Goal: Information Seeking & Learning: Check status

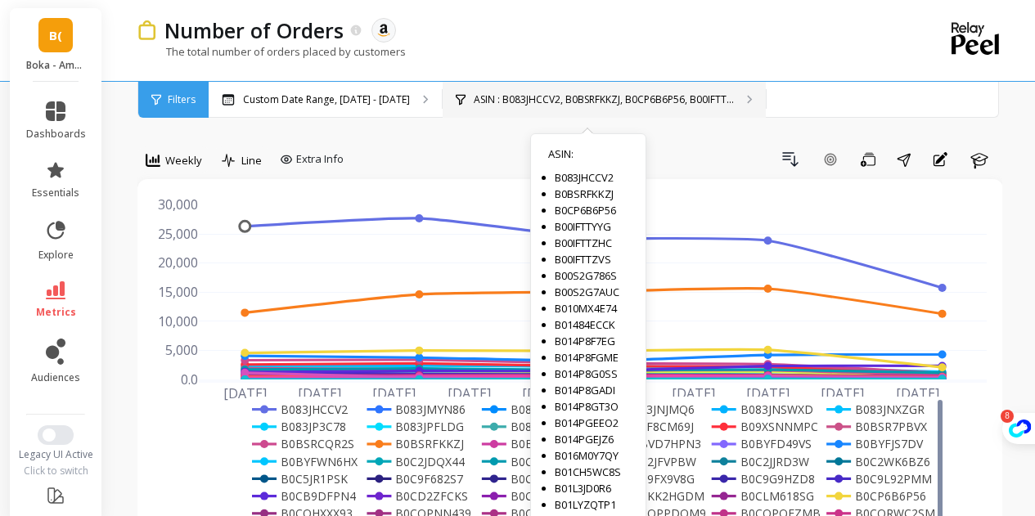
click at [535, 91] on div "ASIN : B083JHCCV2, B0BSRFKKZJ, B0CP6B6P56, B00IFTT... ASIN : B083JHCCV2 B0BSRFK…" at bounding box center [603, 100] width 323 height 36
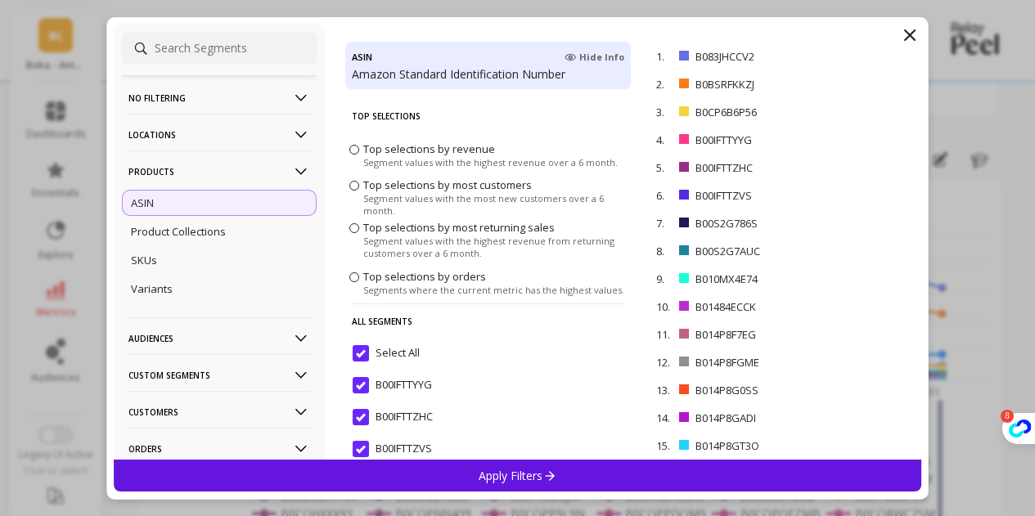
click at [917, 25] on icon at bounding box center [910, 35] width 20 height 20
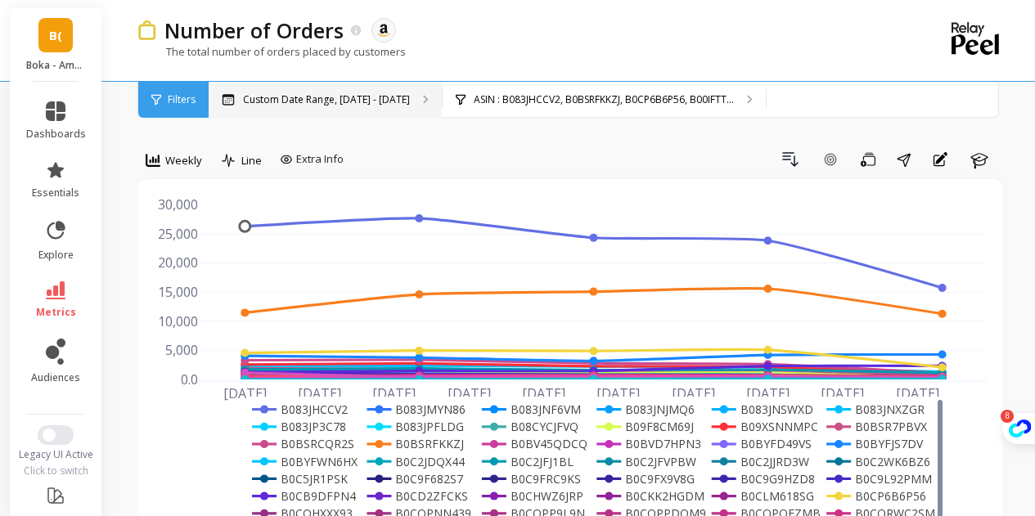
click at [341, 107] on div "Custom Date Range, [DATE] - [DATE]" at bounding box center [325, 100] width 233 height 36
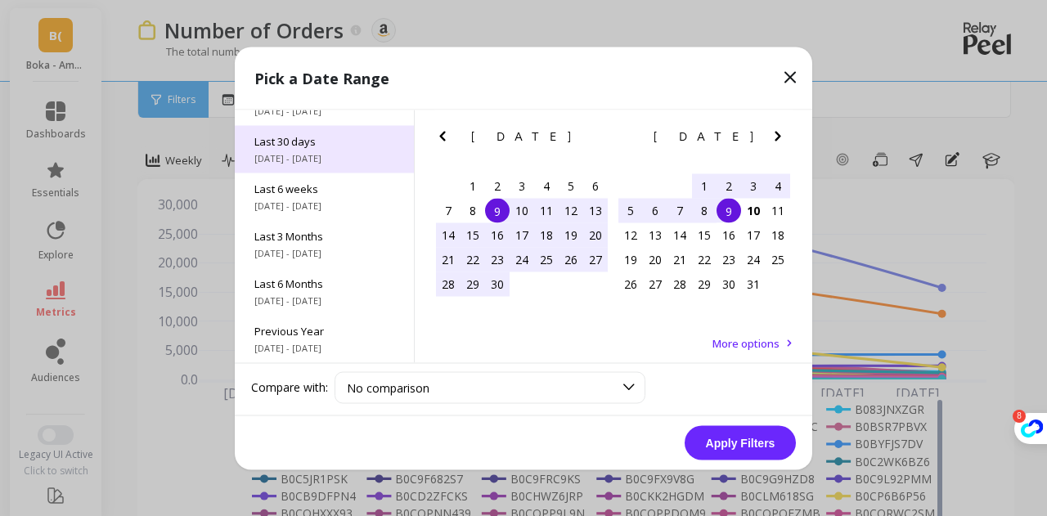
scroll to position [128, 0]
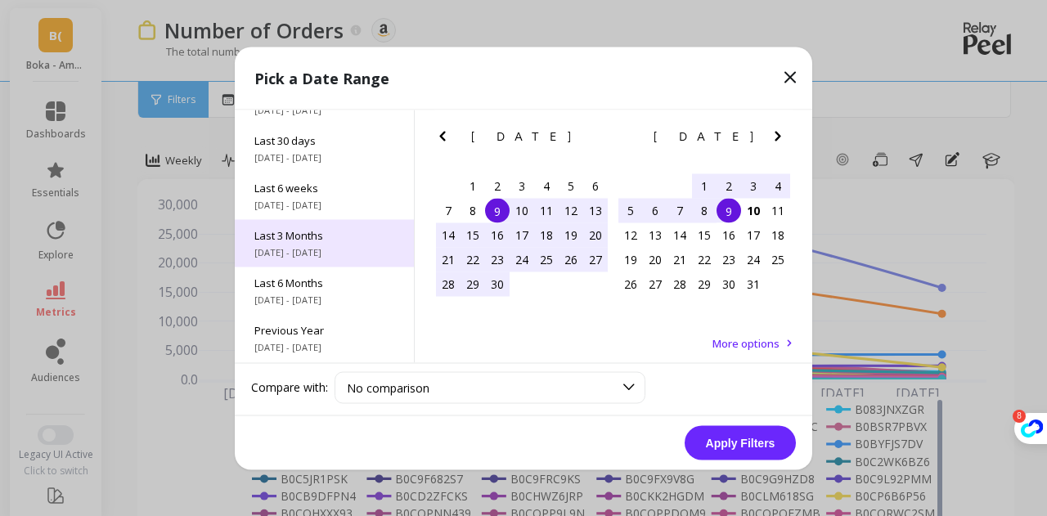
click at [333, 241] on span "Last 3 Months" at bounding box center [324, 234] width 140 height 15
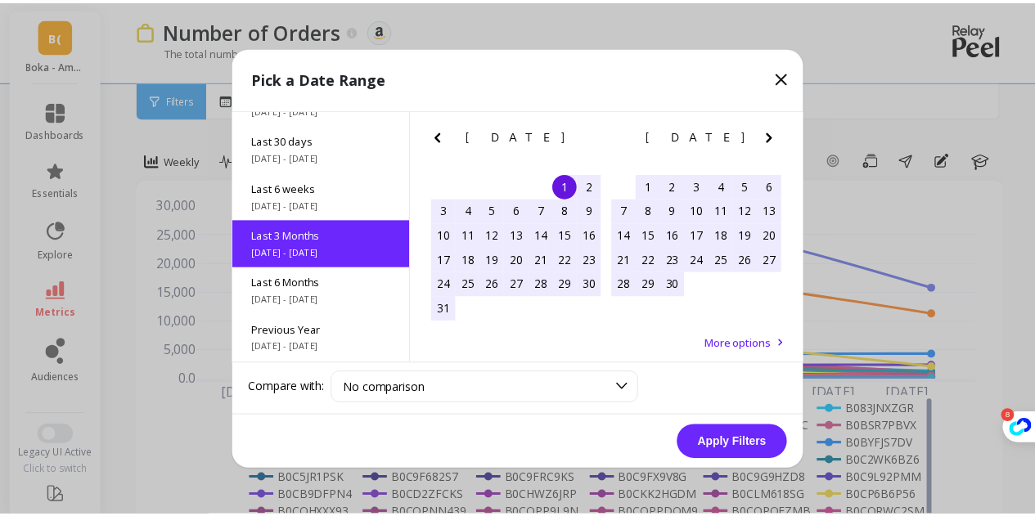
scroll to position [134, 0]
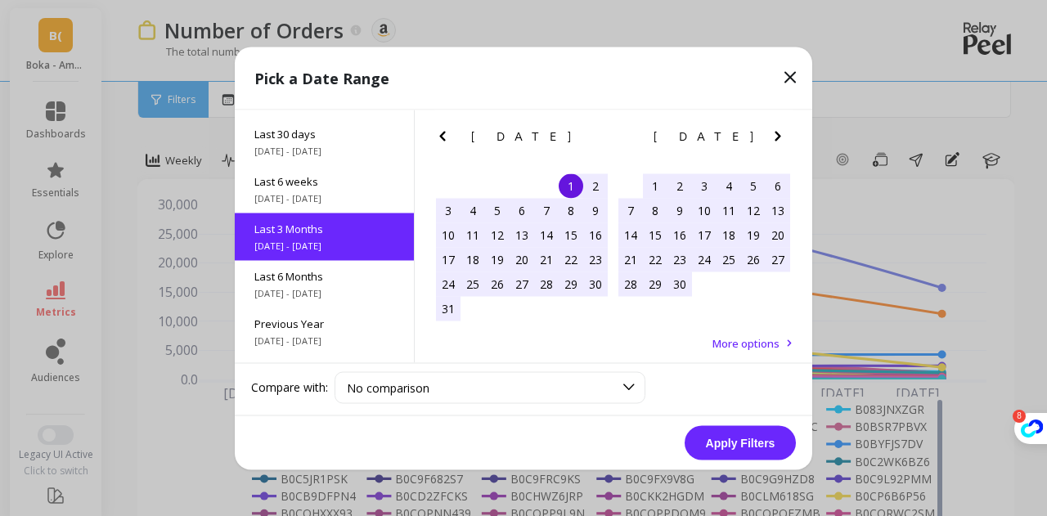
click at [780, 134] on icon "Next Month" at bounding box center [778, 136] width 20 height 20
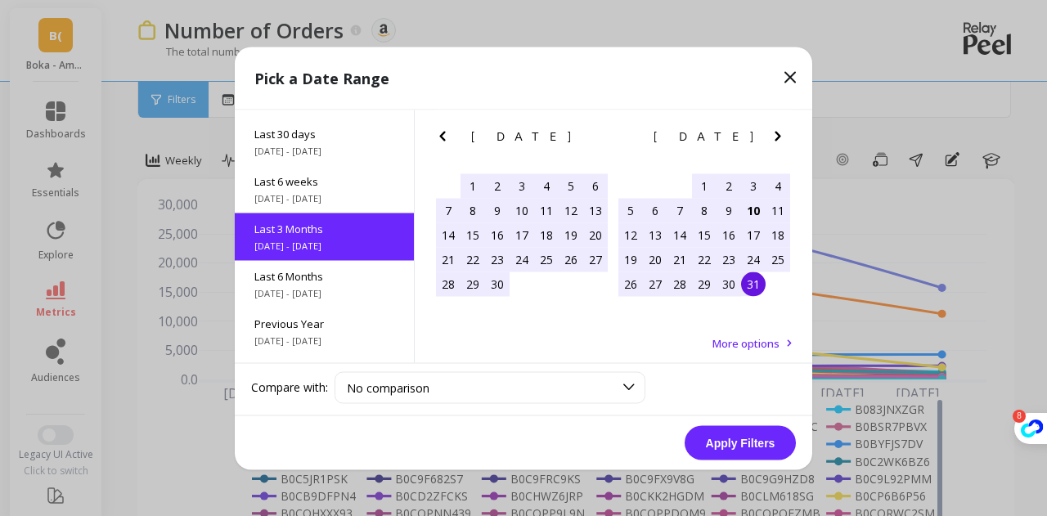
click at [780, 134] on icon "Next Month" at bounding box center [778, 136] width 20 height 20
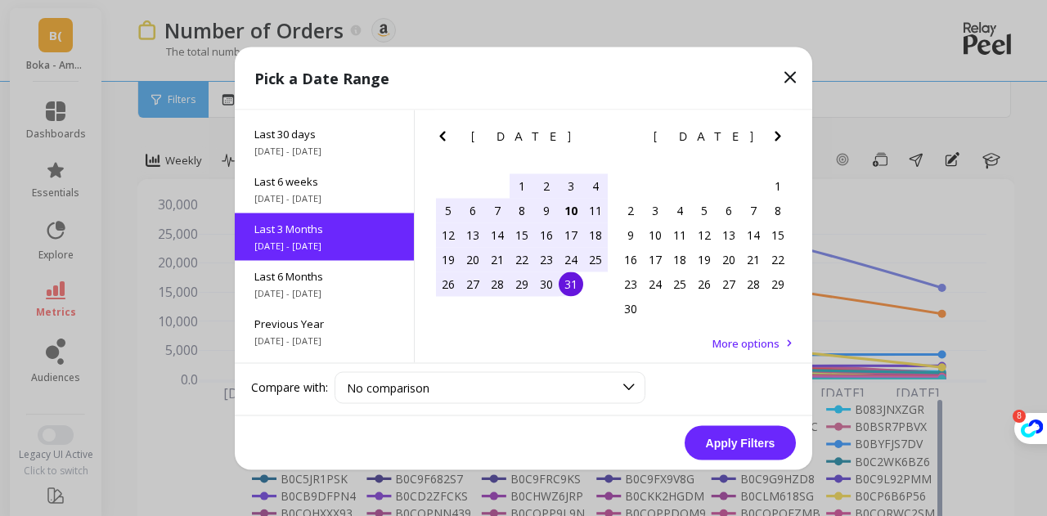
click at [547, 211] on div "9" at bounding box center [546, 210] width 25 height 25
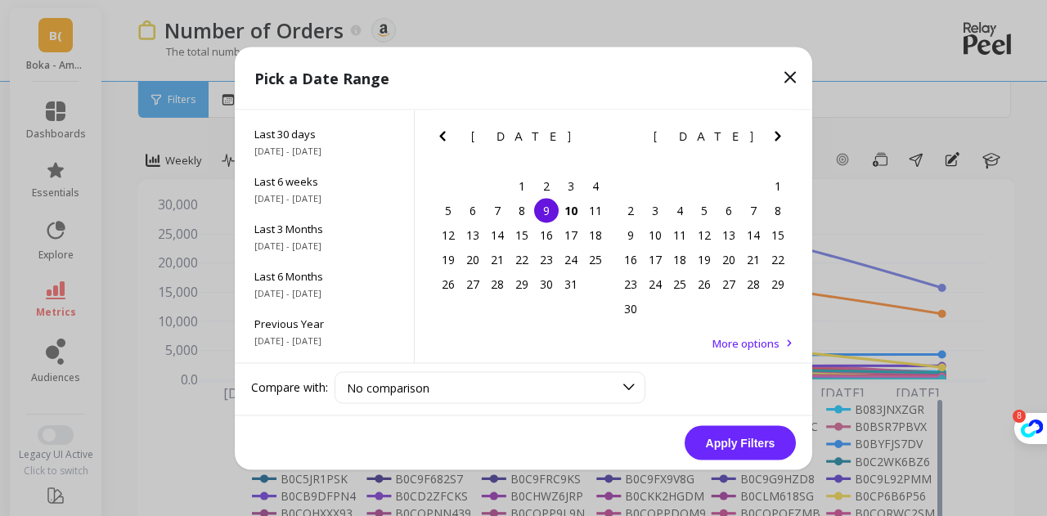
click at [447, 133] on icon "Previous Month" at bounding box center [443, 136] width 20 height 20
click at [593, 217] on div "9" at bounding box center [595, 210] width 25 height 25
click at [774, 140] on icon "Next Month" at bounding box center [778, 136] width 20 height 20
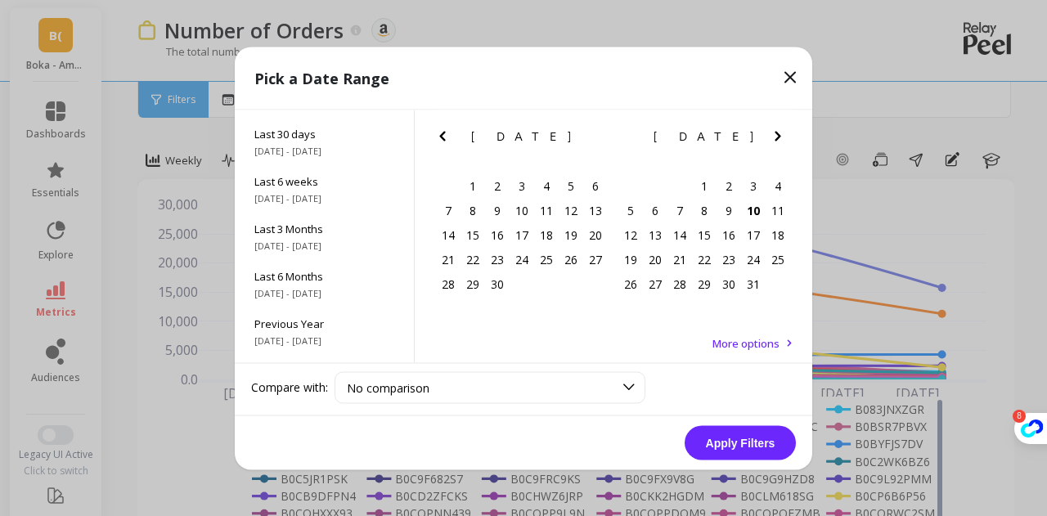
click at [450, 143] on icon "Previous Month" at bounding box center [443, 136] width 20 height 20
click at [445, 139] on icon "Previous Month" at bounding box center [442, 136] width 6 height 10
click at [520, 214] on div "9" at bounding box center [522, 210] width 25 height 25
click at [781, 132] on icon "Next Month" at bounding box center [778, 136] width 20 height 20
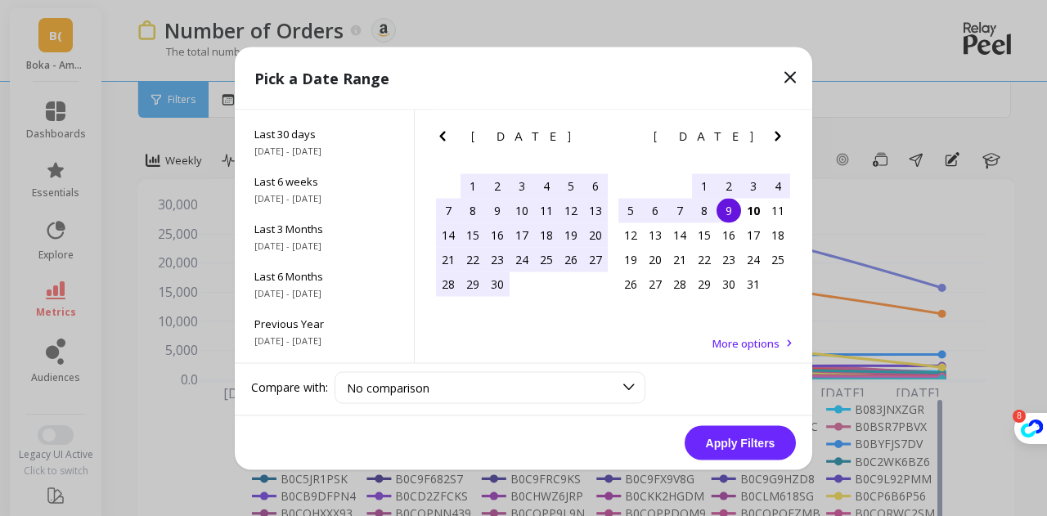
click at [731, 206] on div "9" at bounding box center [728, 210] width 25 height 25
click at [749, 438] on button "Apply Filters" at bounding box center [740, 442] width 111 height 34
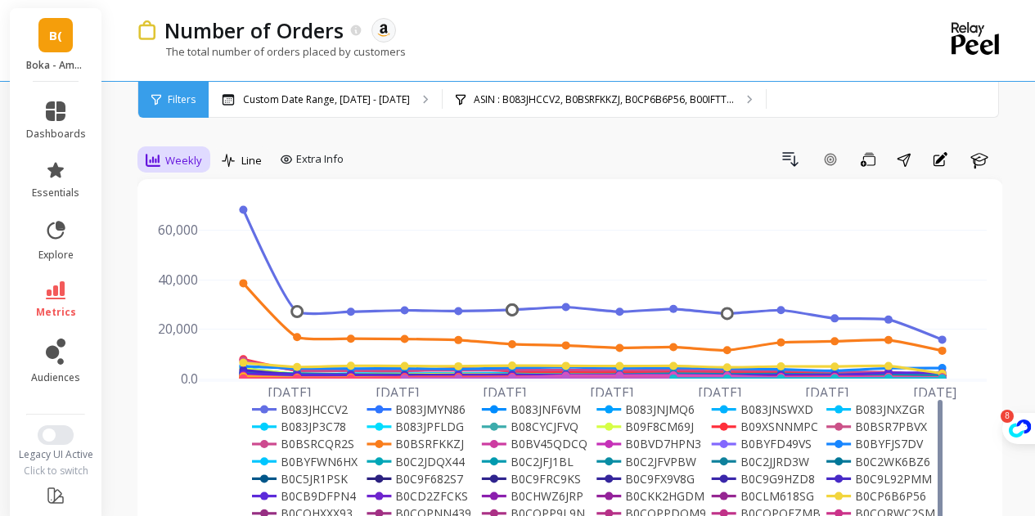
click at [189, 159] on span "Weekly" at bounding box center [183, 161] width 37 height 16
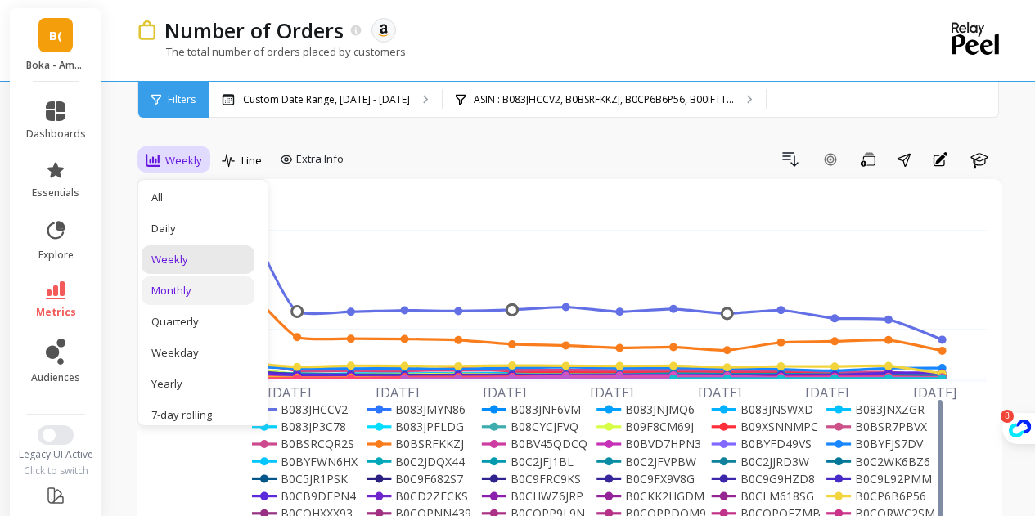
click at [221, 299] on div "Monthly" at bounding box center [197, 290] width 113 height 29
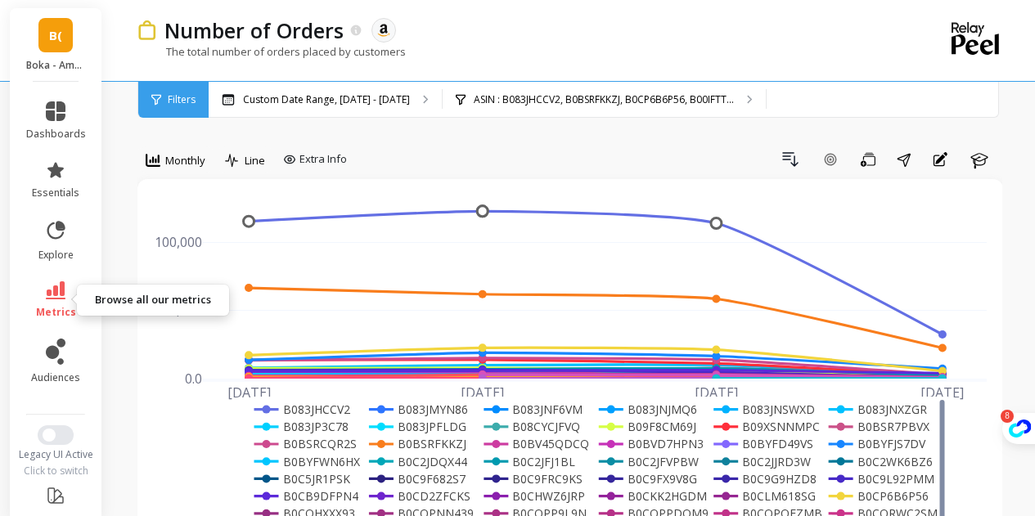
click at [59, 302] on link "metrics" at bounding box center [56, 300] width 60 height 38
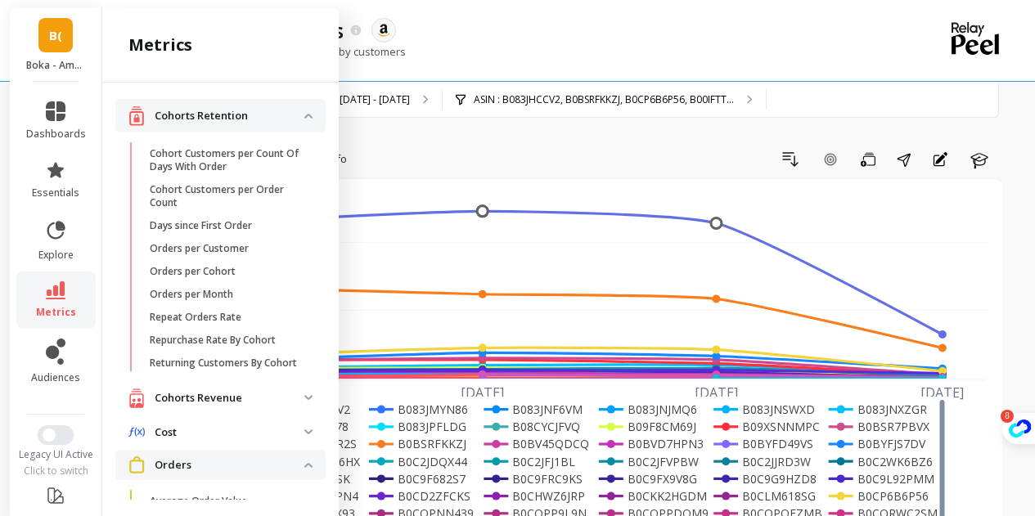
scroll to position [538, 0]
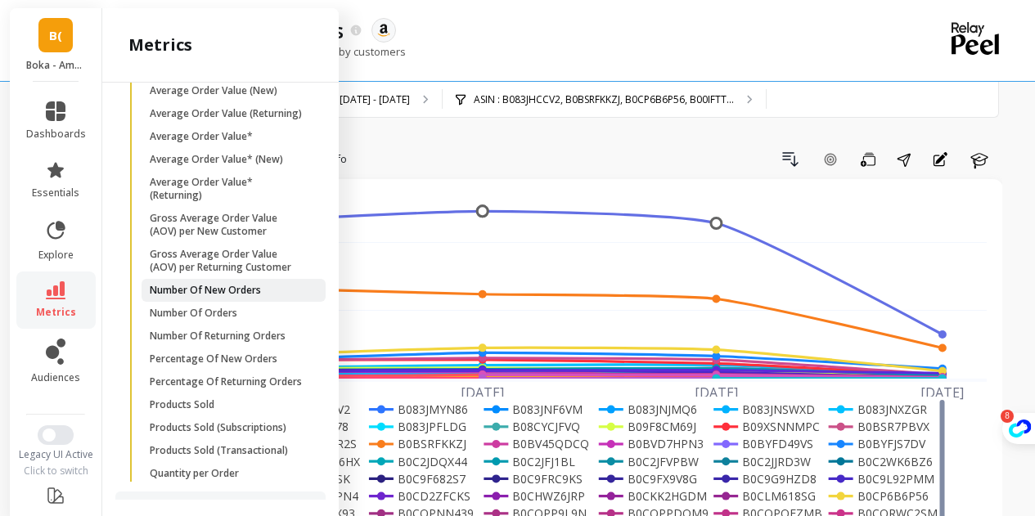
click at [221, 302] on link "Number Of New Orders" at bounding box center [233, 290] width 184 height 23
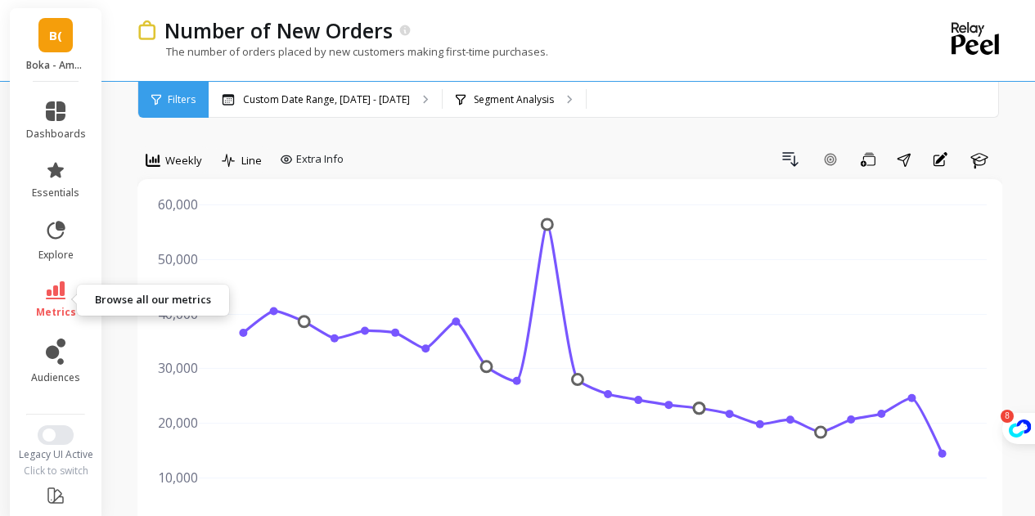
click at [63, 308] on span "metrics" at bounding box center [56, 312] width 40 height 13
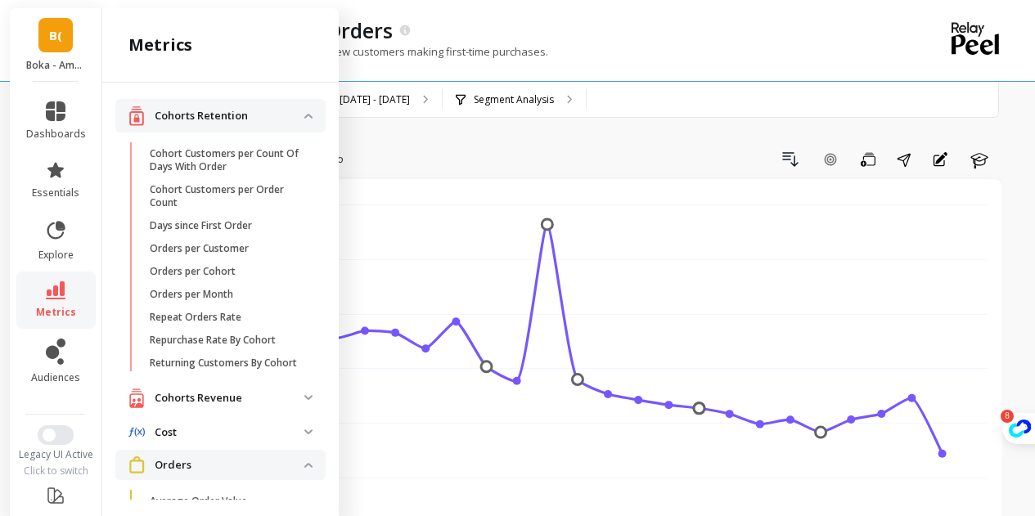
scroll to position [538, 0]
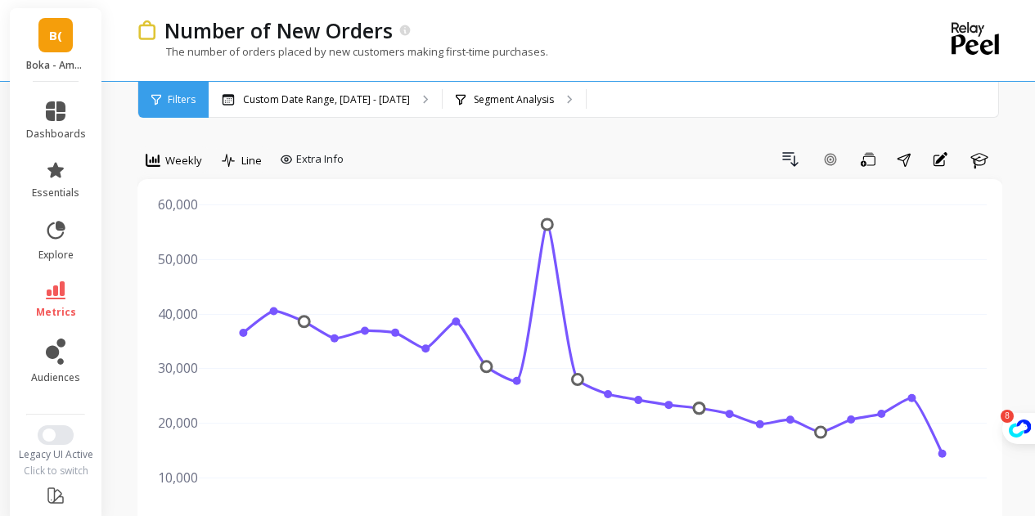
click at [458, 97] on div "Segment Analysis" at bounding box center [505, 99] width 98 height 13
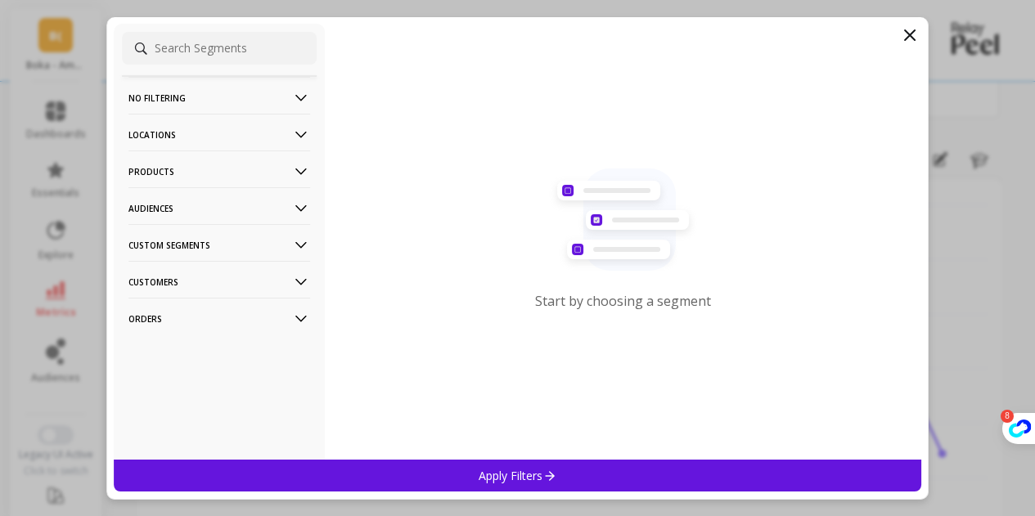
click at [458, 97] on div "Start by choosing a segment" at bounding box center [623, 242] width 597 height 436
click at [222, 165] on p "Products" at bounding box center [219, 171] width 182 height 42
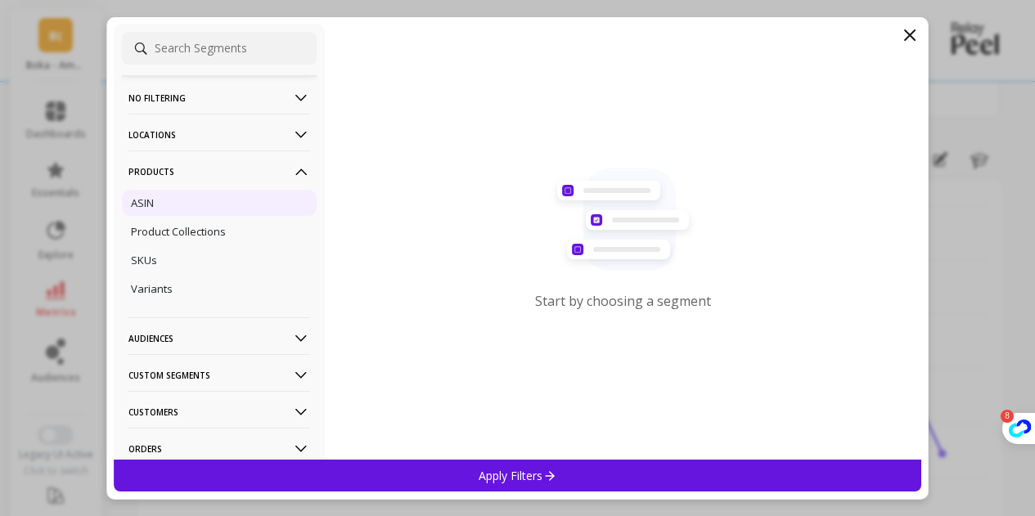
click at [177, 208] on div "ASIN" at bounding box center [219, 203] width 195 height 26
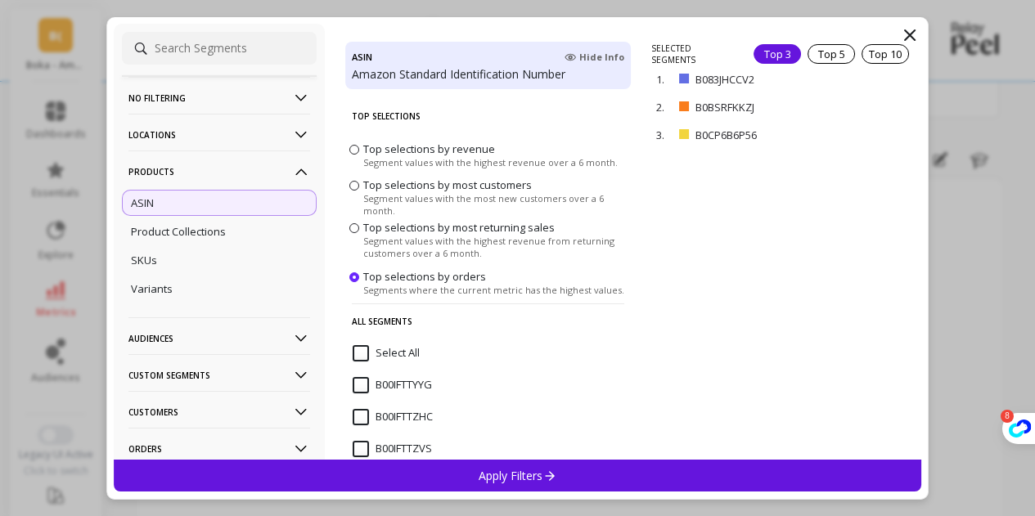
click at [360, 348] on input "Select All" at bounding box center [385, 353] width 67 height 16
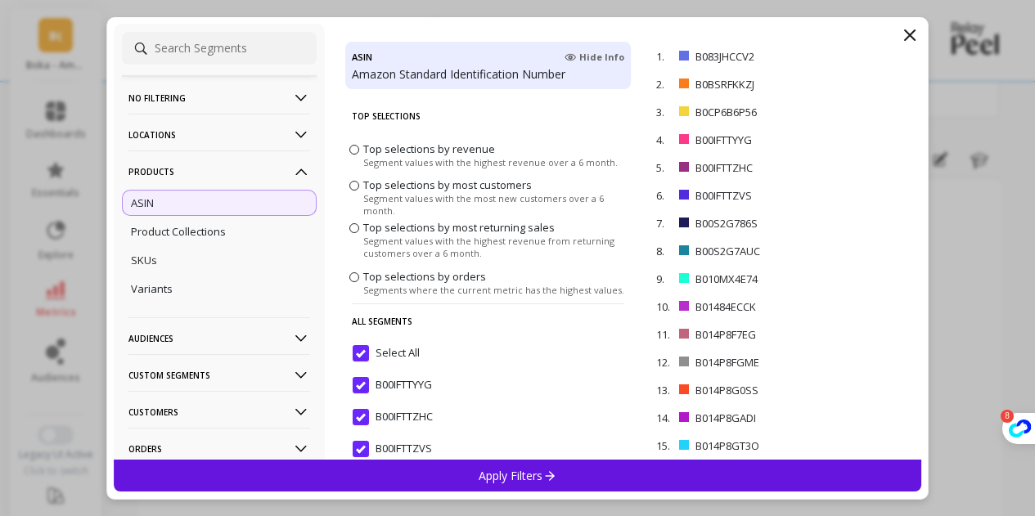
click at [494, 471] on p "Apply Filters" at bounding box center [517, 476] width 78 height 16
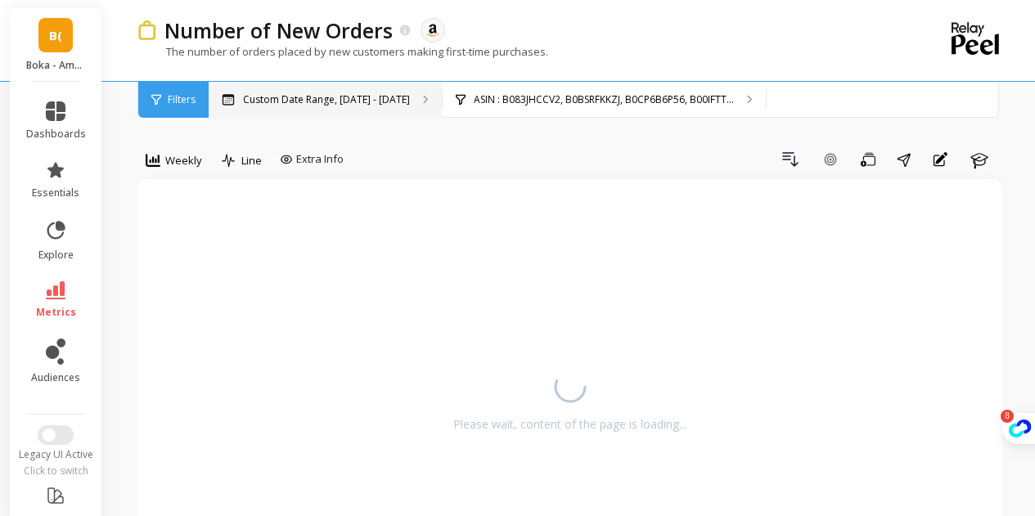
click at [342, 105] on p "Custom Date Range, [DATE] - [DATE]" at bounding box center [326, 99] width 167 height 13
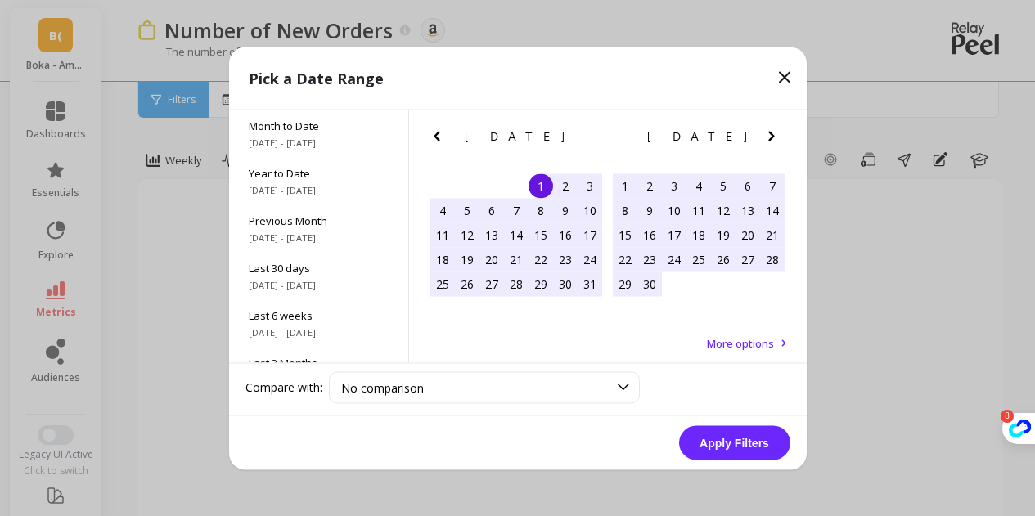
click at [774, 137] on icon "Next Month" at bounding box center [771, 136] width 6 height 10
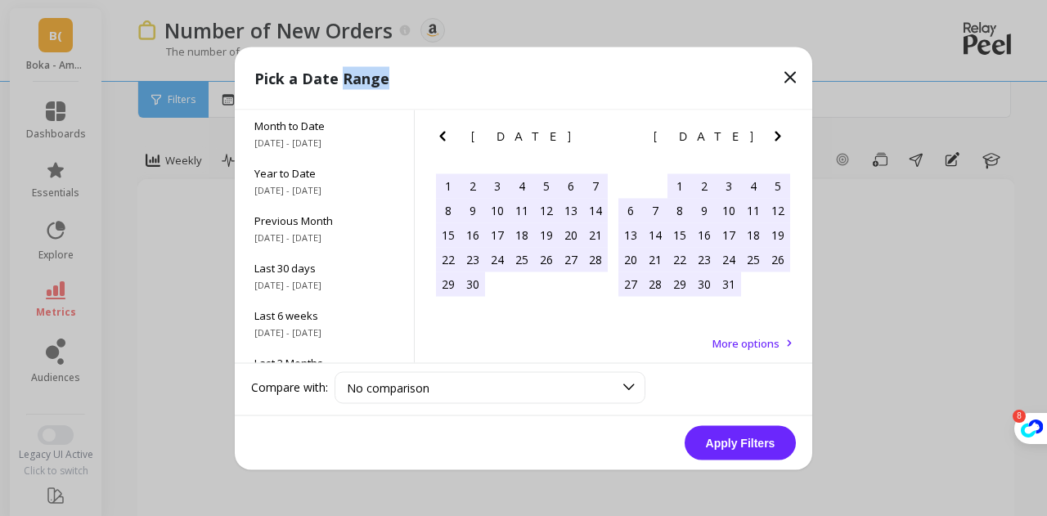
click at [776, 137] on icon "Next Month" at bounding box center [778, 136] width 6 height 10
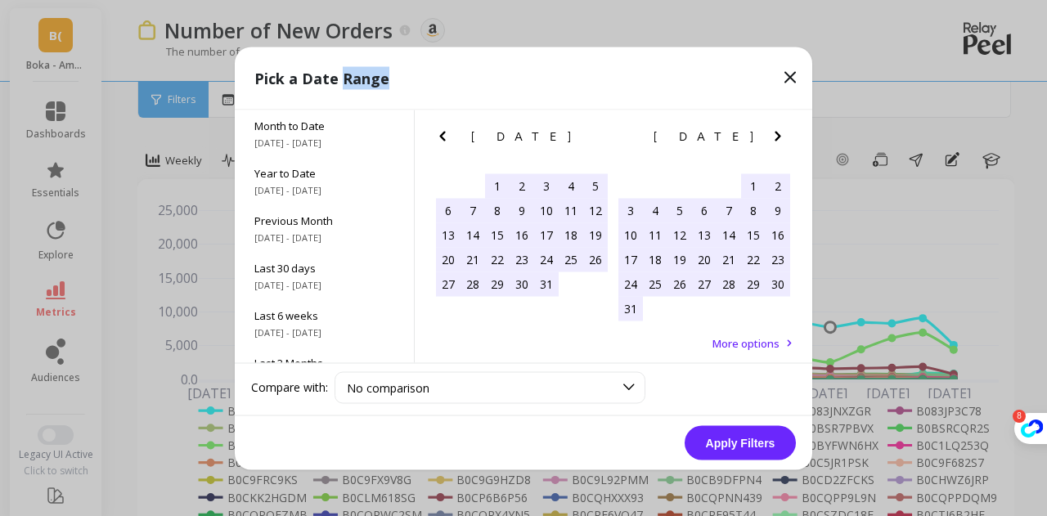
click at [520, 212] on div "9" at bounding box center [522, 210] width 25 height 25
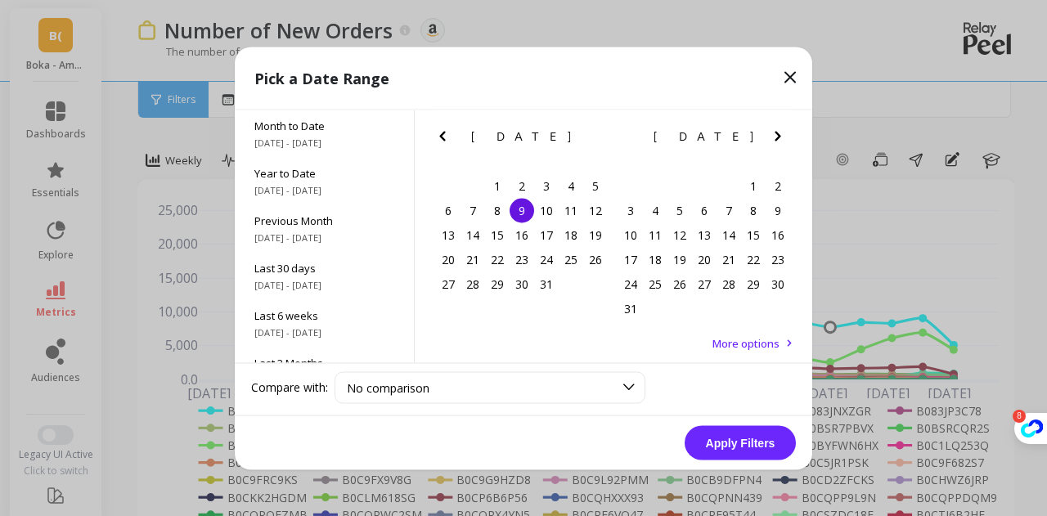
click at [780, 134] on icon "Next Month" at bounding box center [778, 136] width 20 height 20
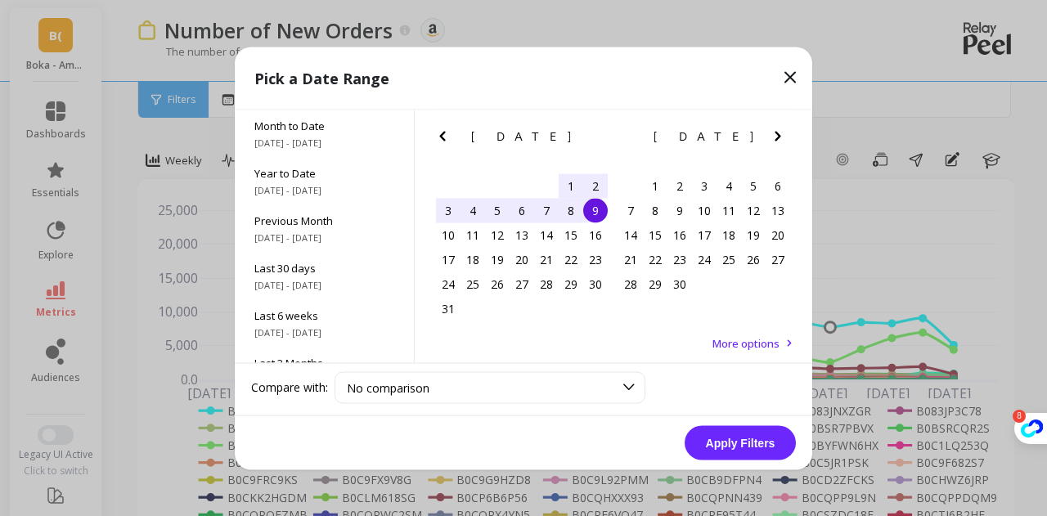
click at [784, 142] on icon "Next Month" at bounding box center [778, 136] width 20 height 20
click at [555, 217] on div "9" at bounding box center [546, 210] width 25 height 25
click at [744, 439] on button "Apply Filters" at bounding box center [740, 442] width 111 height 34
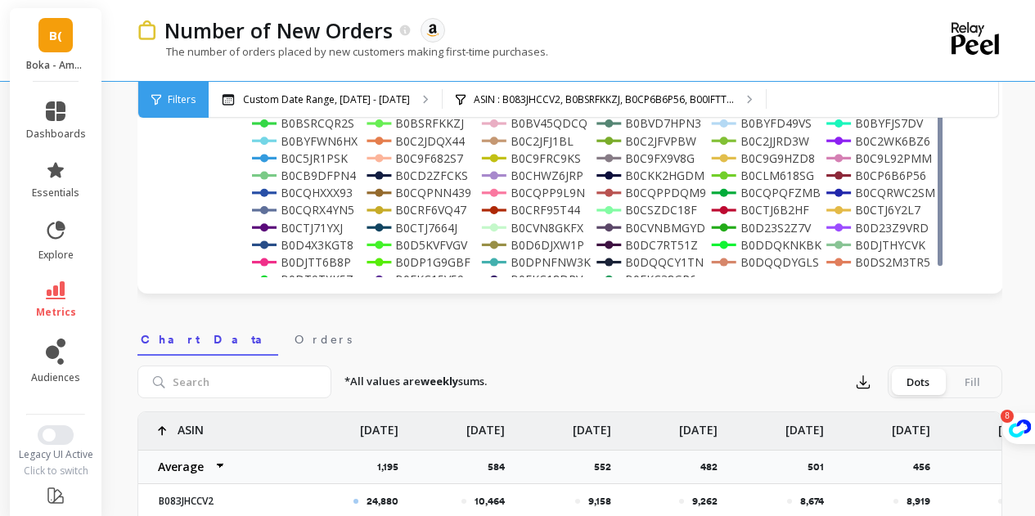
scroll to position [327, 0]
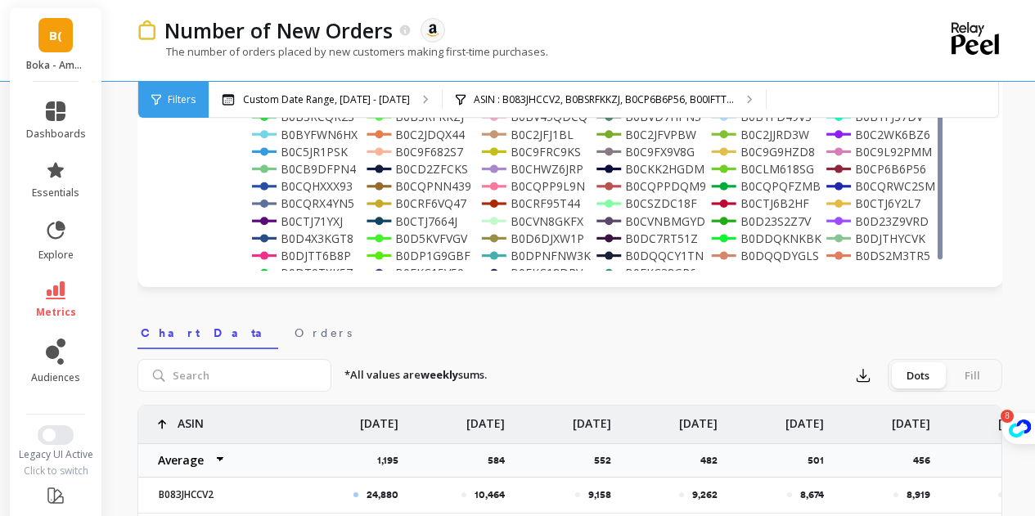
click at [176, 108] on div "Filters" at bounding box center [173, 100] width 70 height 36
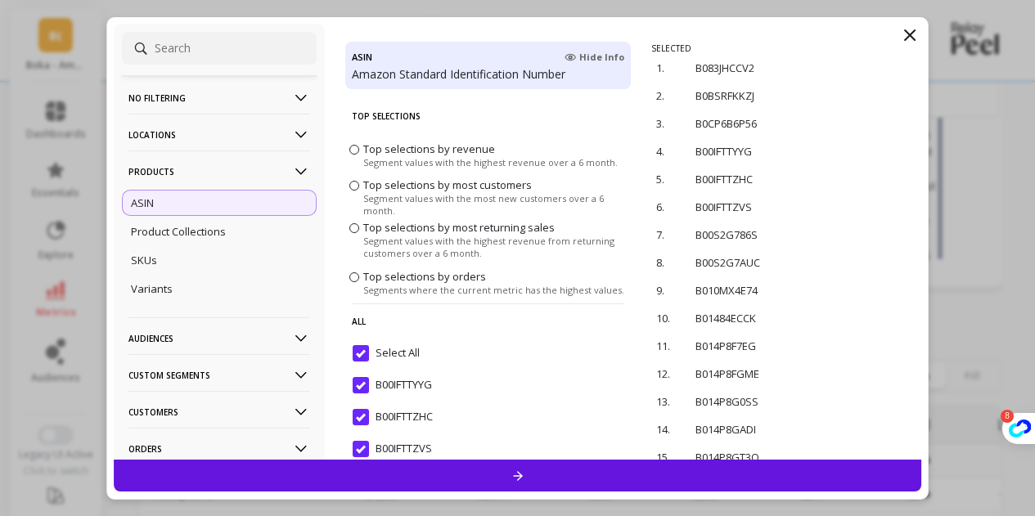
click at [914, 39] on icon at bounding box center [910, 35] width 10 height 10
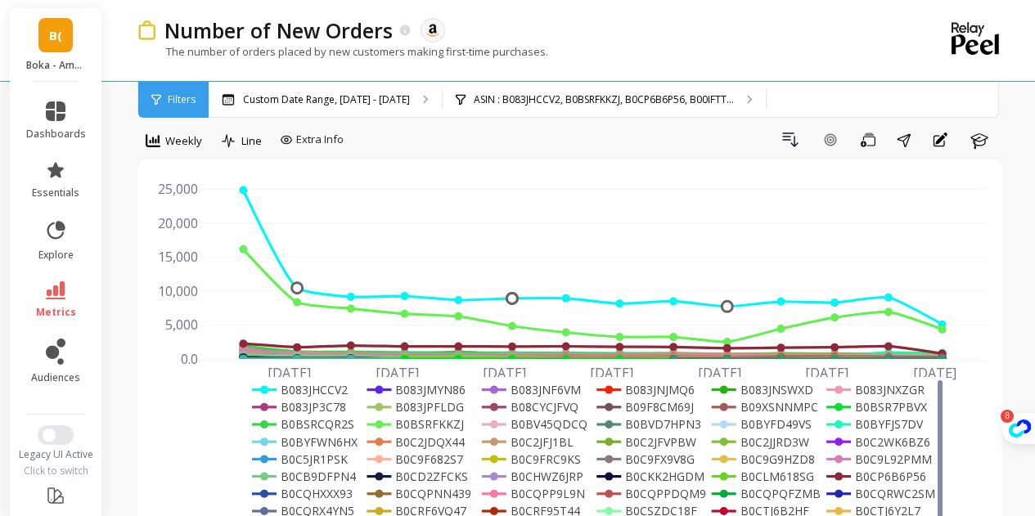
scroll to position [0, 0]
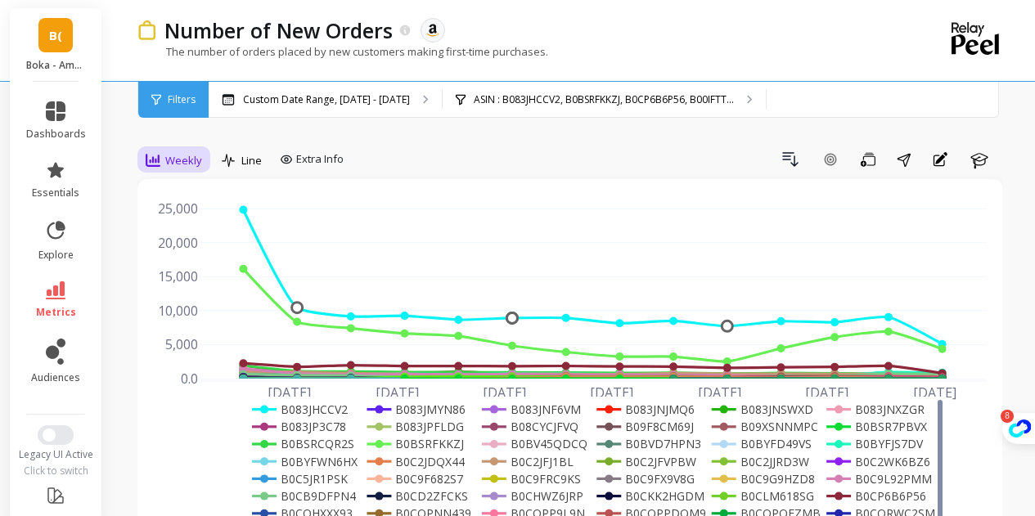
click at [165, 161] on span "Weekly" at bounding box center [183, 161] width 37 height 16
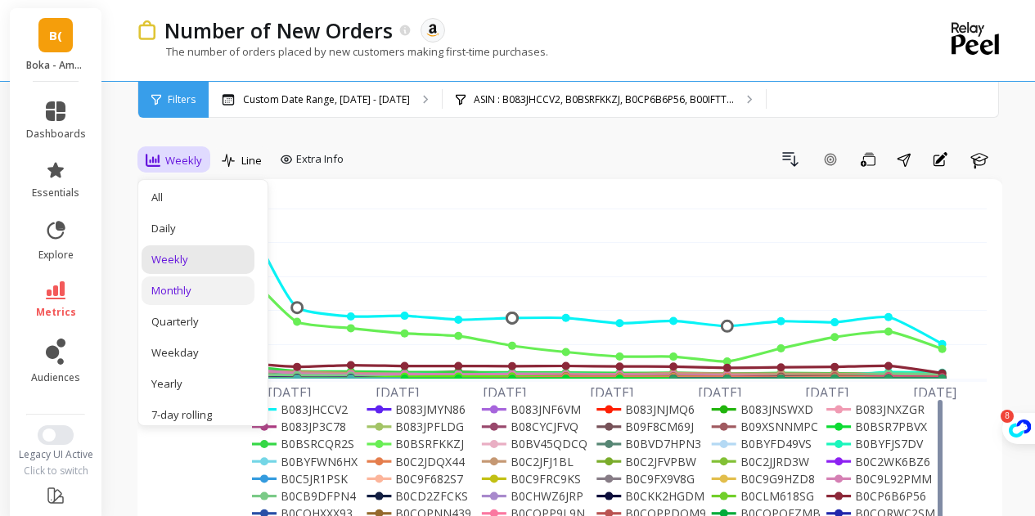
click at [186, 294] on div "Monthly" at bounding box center [197, 291] width 93 height 16
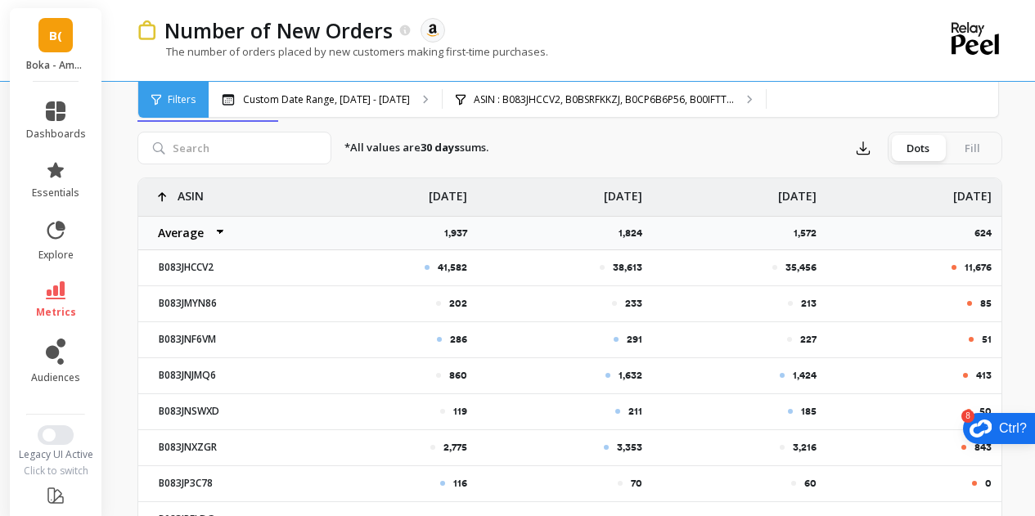
scroll to position [573, 0]
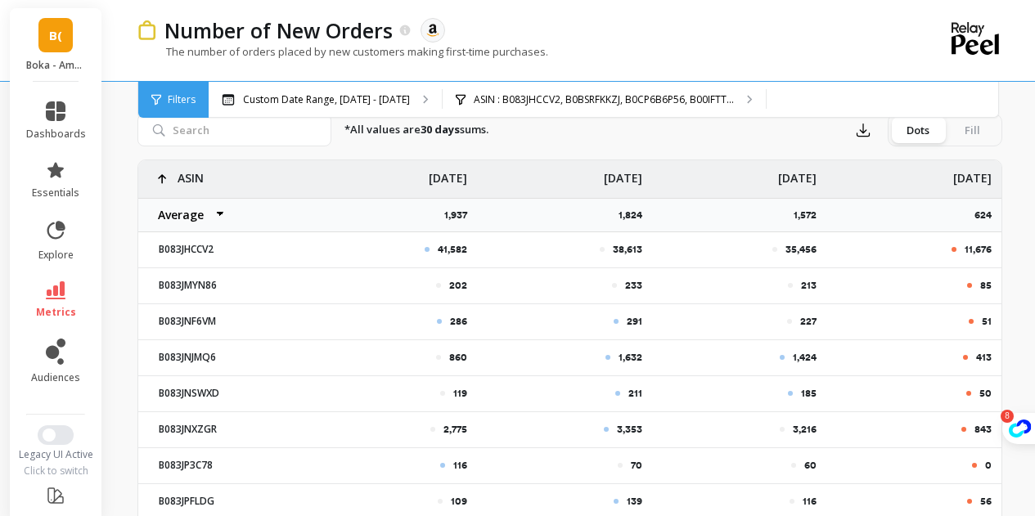
click at [125, 158] on div "Number of New Orders The data you are viewing comes from: Amazon Seller Central…" at bounding box center [572, 343] width 923 height 1832
